Goal: Find contact information: Find contact information

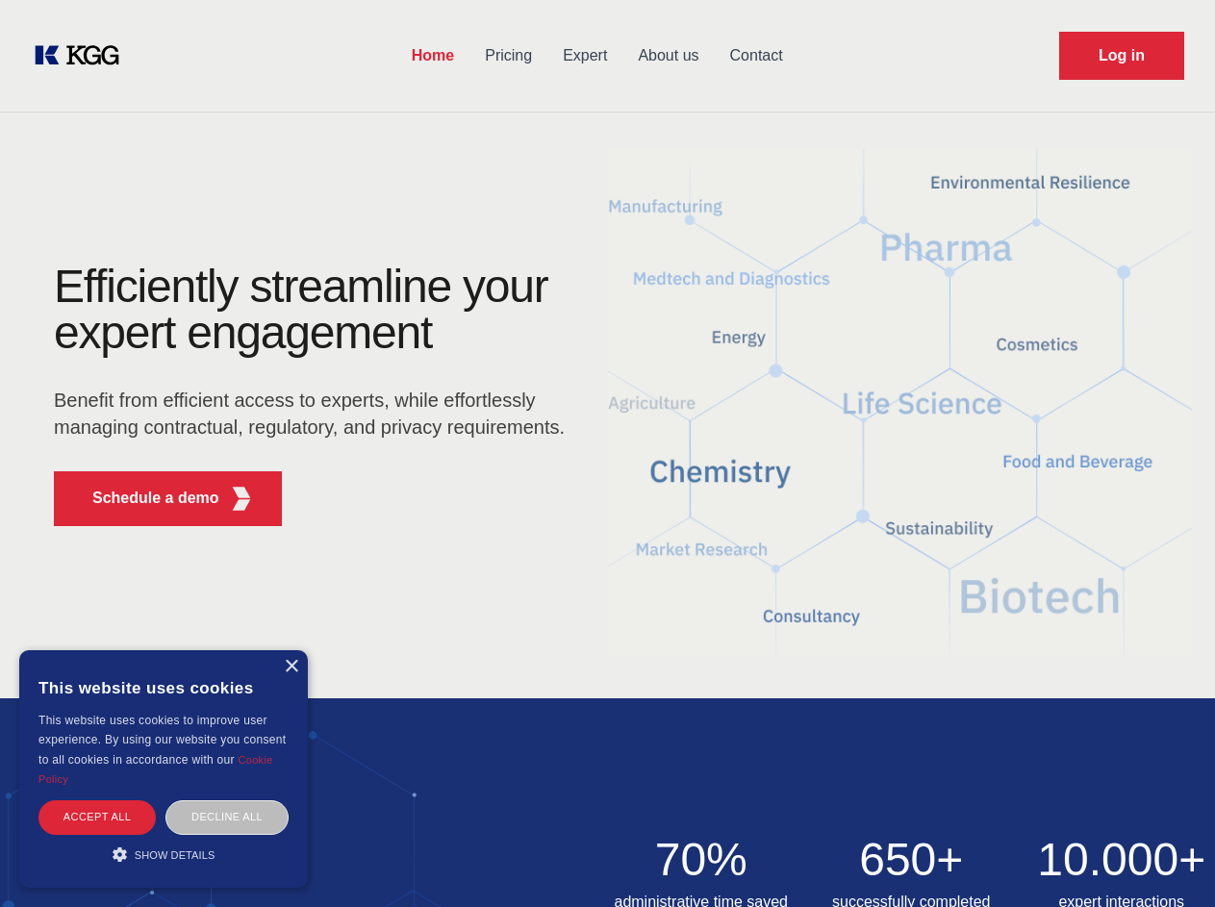
click at [607, 453] on div "Efficiently streamline your expert engagement Benefit from efficient access to …" at bounding box center [315, 403] width 585 height 278
click at [144, 498] on p "Schedule a demo" at bounding box center [155, 498] width 127 height 23
click at [291, 667] on div "× This website uses cookies This website uses cookies to improve user experienc…" at bounding box center [163, 769] width 289 height 238
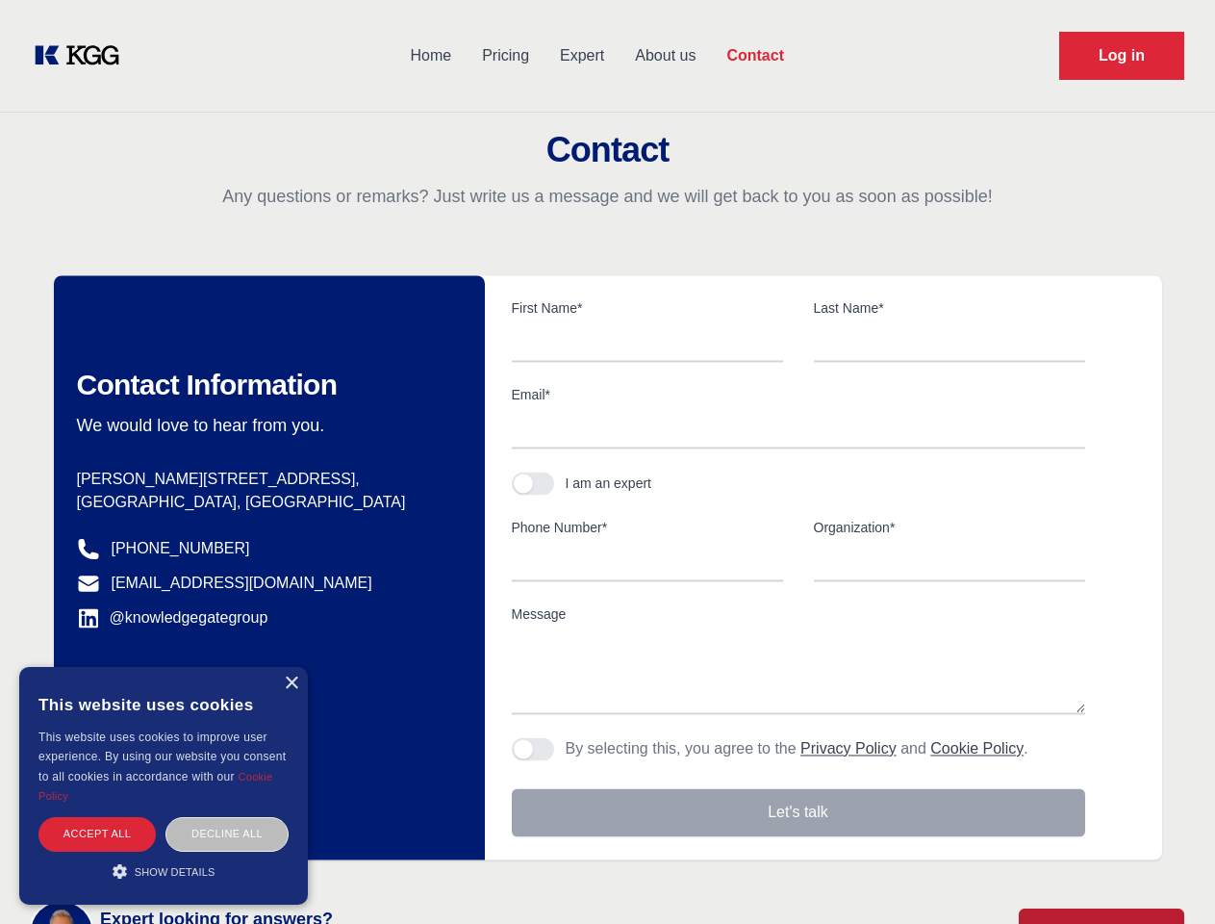
click at [97, 817] on div "Accept all" at bounding box center [96, 834] width 117 height 34
click at [227, 817] on div "Decline all" at bounding box center [226, 834] width 123 height 34
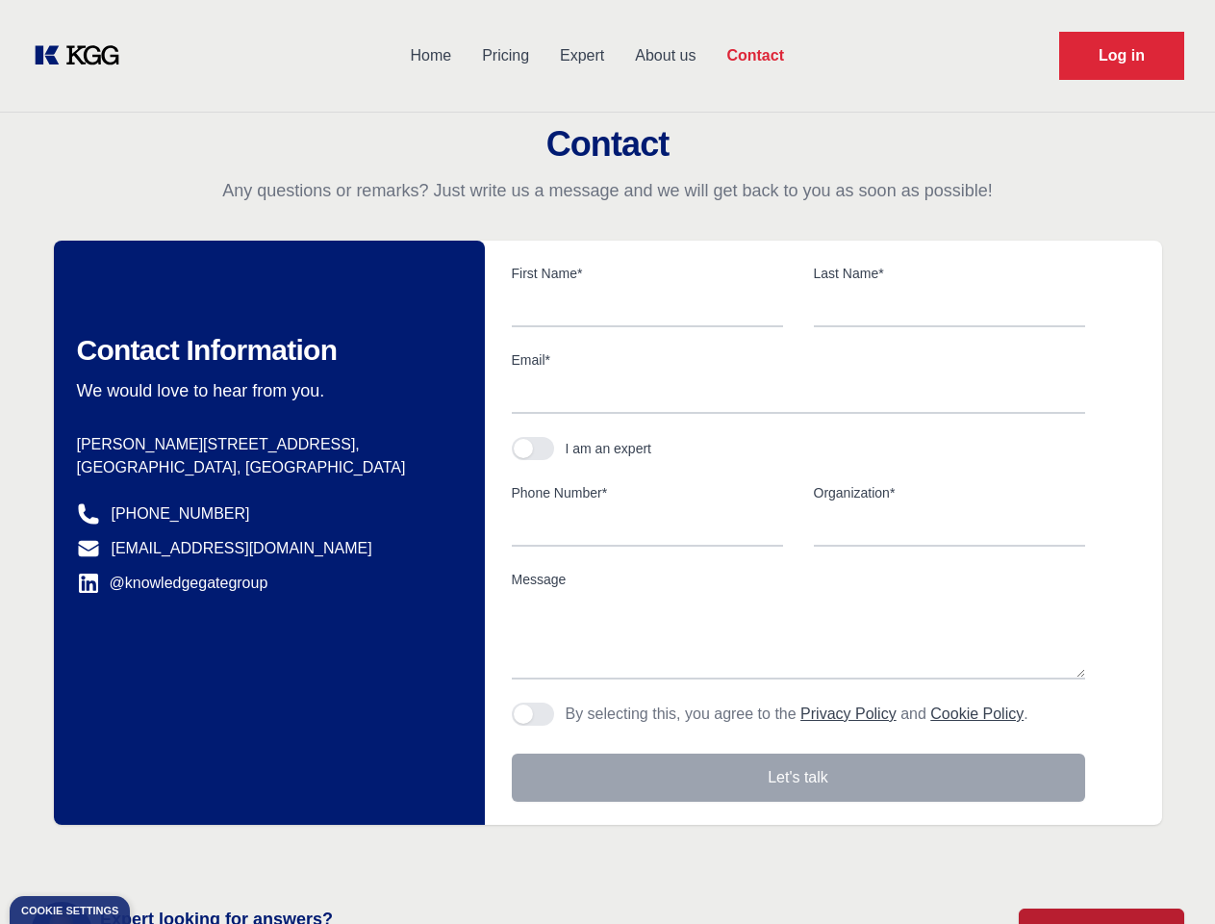
click at [164, 854] on main "Contact Any questions or remarks? Just write us a message and we will get back …" at bounding box center [607, 501] width 1215 height 1002
